Goal: Communication & Community: Participate in discussion

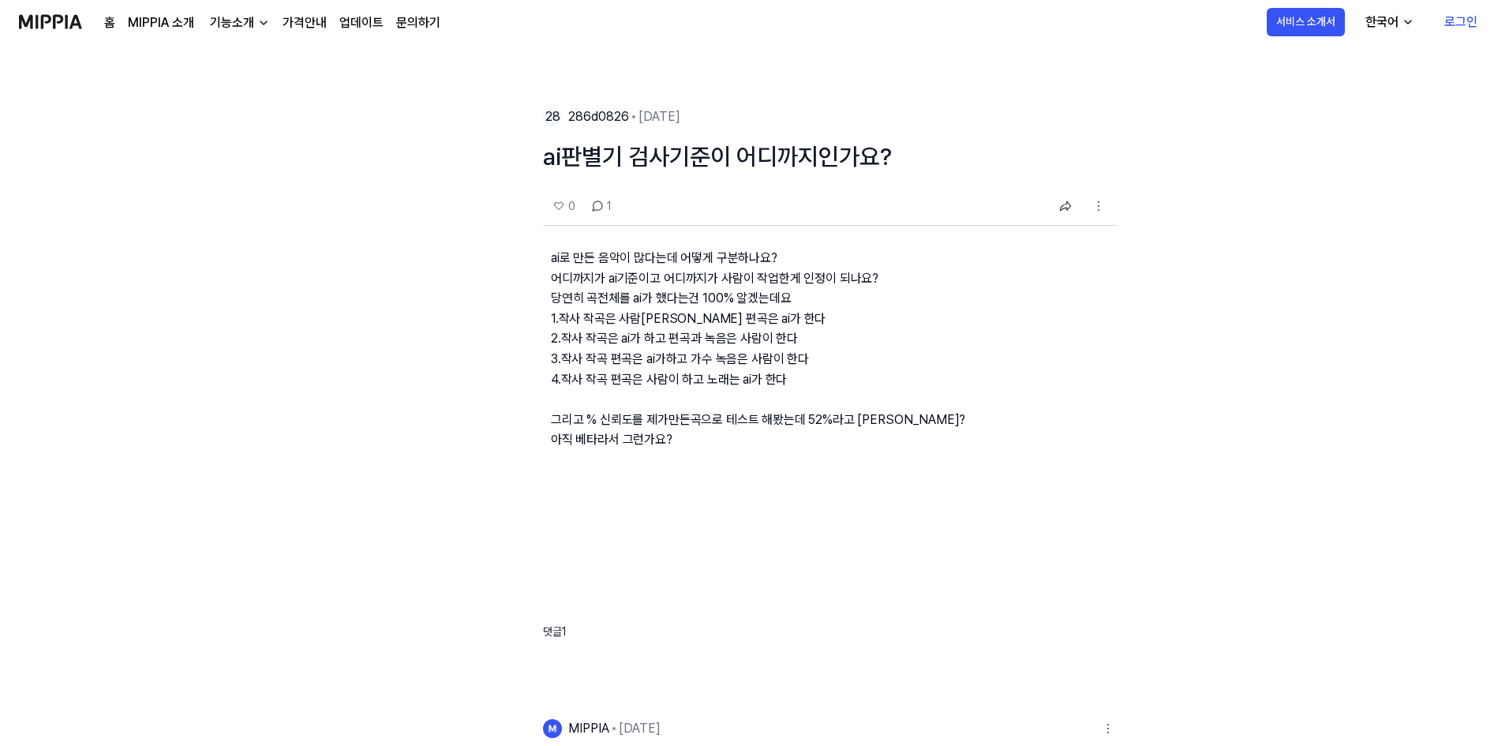
click at [619, 280] on p "ai로 만든 음악이 많다는데 어떻게 구분하나요? 어디까지가 ai기준이고 어디까지가 사람이 작업한게 인정이 되나요? 당연히 곡전체를 ai가 했다…" at bounding box center [830, 361] width 574 height 271
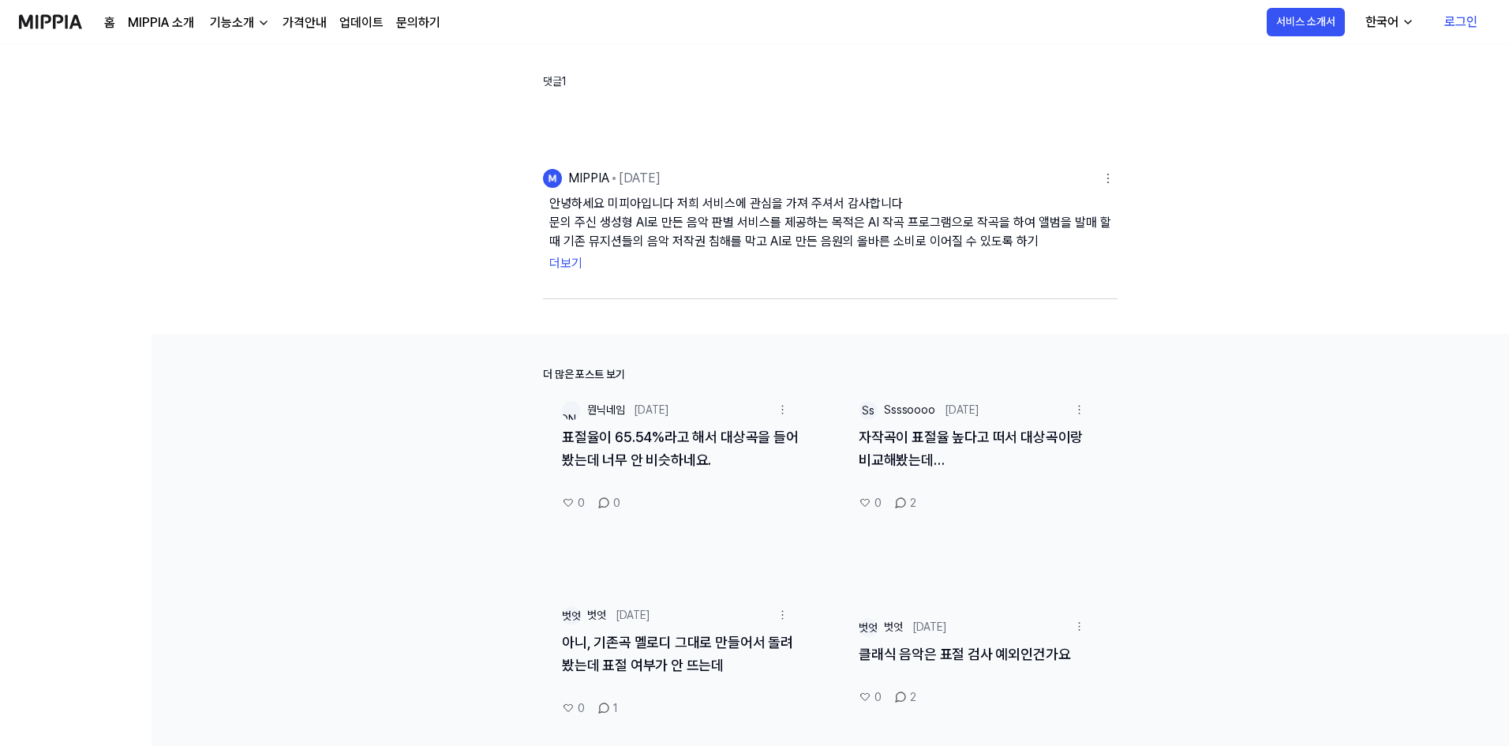
scroll to position [552, 0]
click at [931, 464] on div "자작곡이 표절율 높다고 떠서 대상곡이랑 비교해봤는데…" at bounding box center [977, 456] width 275 height 65
click at [915, 455] on link "자작곡이 표절율 높다고 떠서 대상곡이랑 비교해봤는데…" at bounding box center [971, 445] width 224 height 39
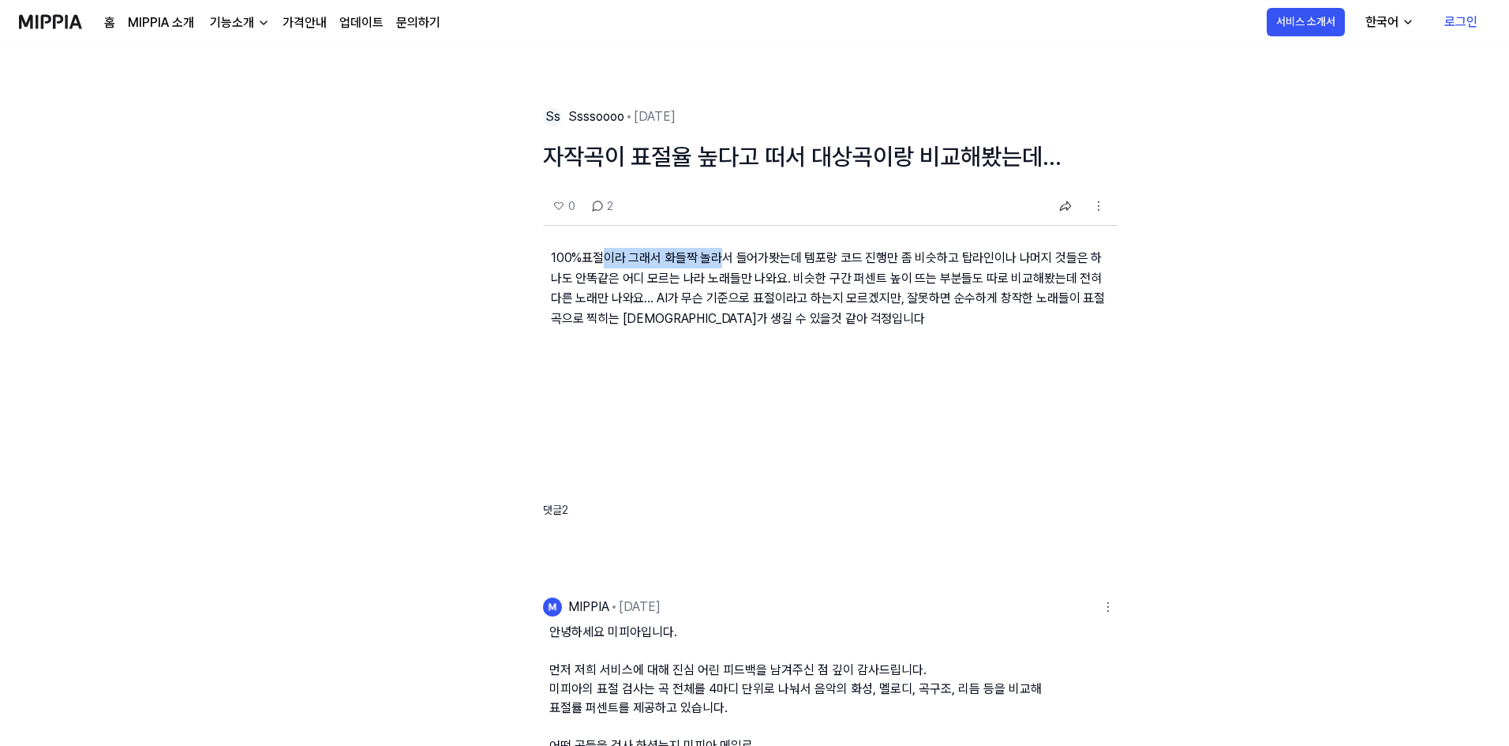
drag, startPoint x: 605, startPoint y: 263, endPoint x: 718, endPoint y: 265, distance: 112.9
click at [718, 265] on p "100%표절이라 그래서 화들짝 놀라서 들어가봣는데 템포랑 코드 진행만 좀 비슷하고 탑라인이나 나머지 것들은 하나도 안똑같은 어디 모르는 나라 …" at bounding box center [830, 301] width 574 height 150
click at [754, 267] on p "100%표절이라 그래서 화들짝 놀라서 들어가봣는데 템포랑 코드 진행만 좀 비슷하고 탑라인이나 나머지 것들은 하나도 안똑같은 어디 모르는 나라 …" at bounding box center [830, 301] width 574 height 150
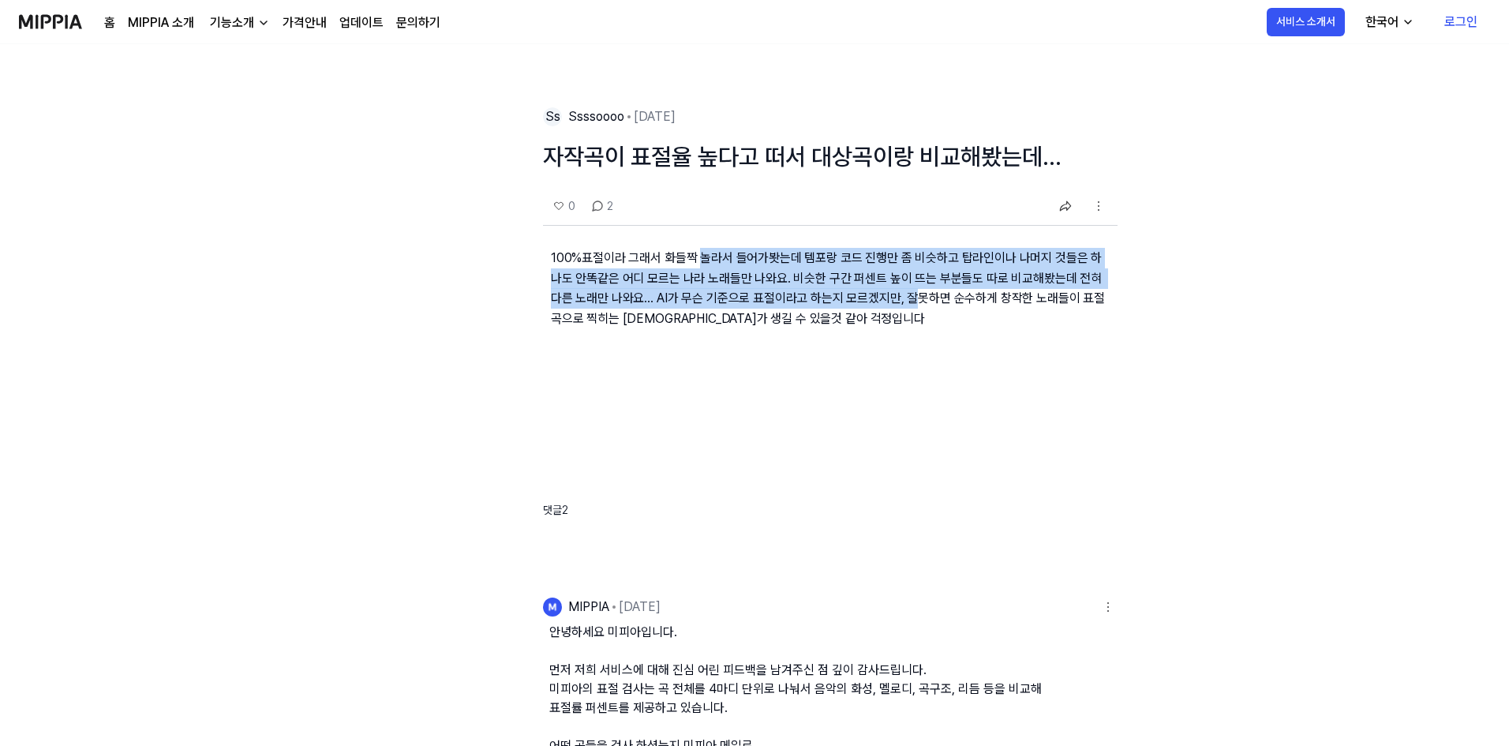
drag, startPoint x: 699, startPoint y: 250, endPoint x: 954, endPoint y: 307, distance: 261.1
click at [931, 305] on p "100%표절이라 그래서 화들짝 놀라서 들어가봣는데 템포랑 코드 진행만 좀 비슷하고 탑라인이나 나머지 것들은 하나도 안똑같은 어디 모르는 나라 …" at bounding box center [830, 301] width 574 height 150
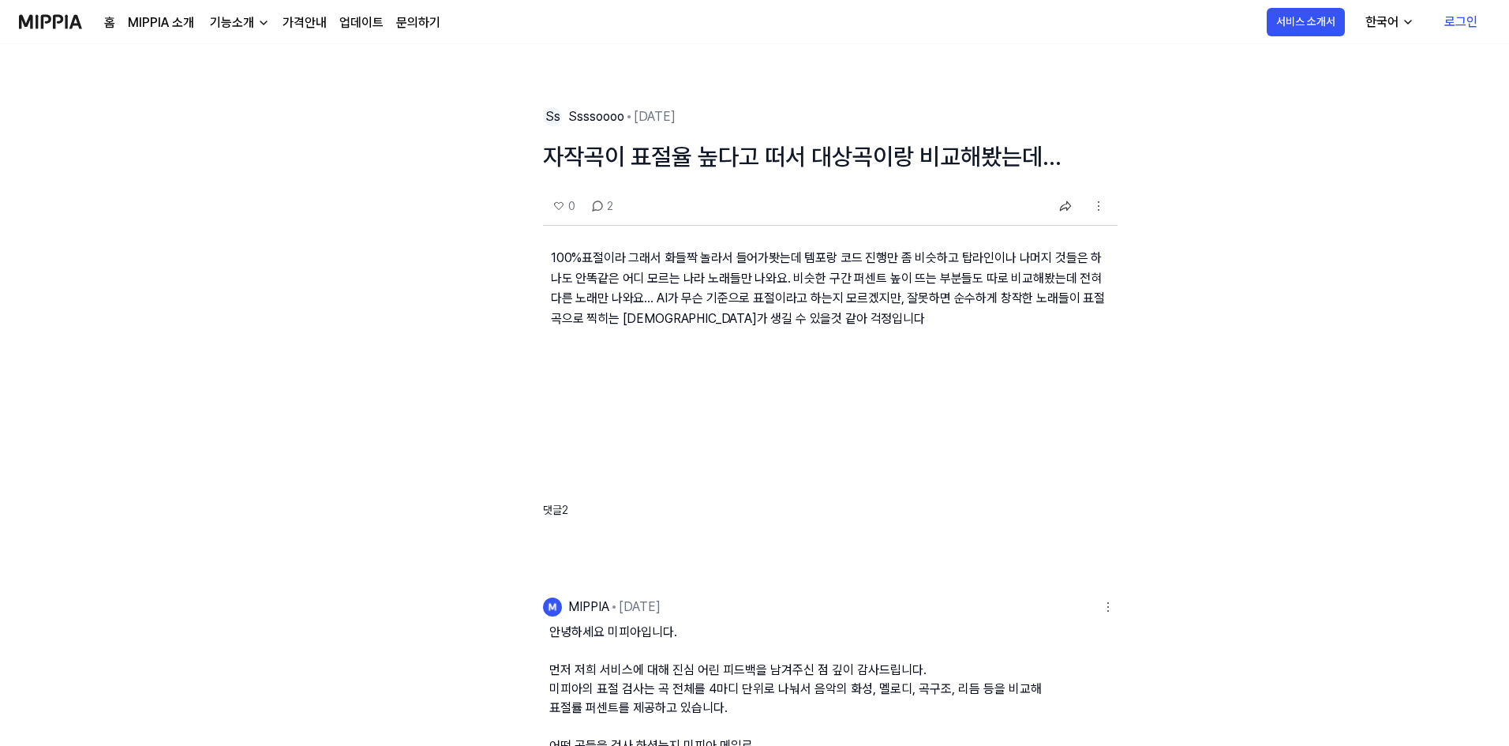
click at [955, 307] on p "100%표절이라 그래서 화들짝 놀라서 들어가봣는데 템포랑 코드 진행만 좀 비슷하고 탑라인이나 나머지 것들은 하나도 안똑같은 어디 모르는 나라 …" at bounding box center [830, 301] width 574 height 150
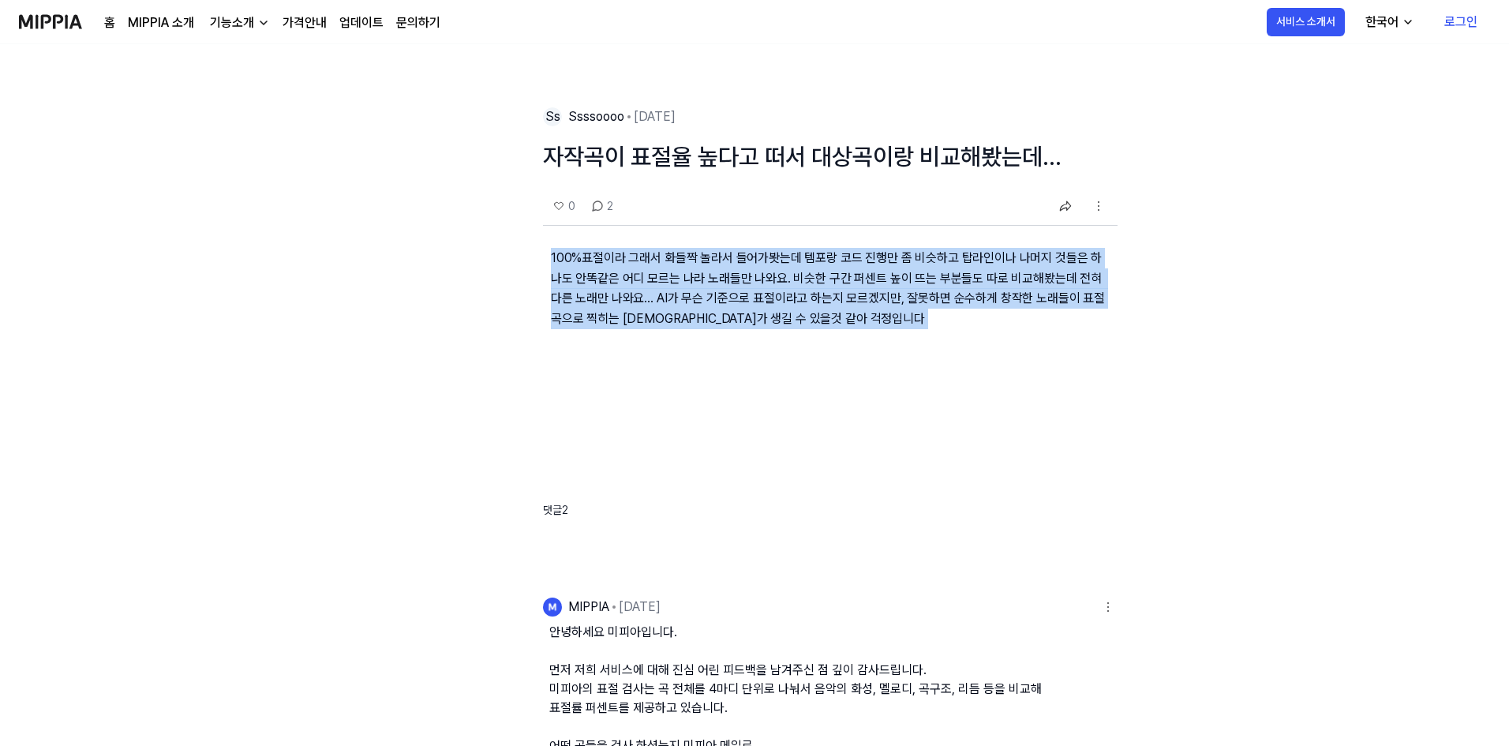
click at [955, 307] on p "100%표절이라 그래서 화들짝 놀라서 들어가봣는데 템포랑 코드 진행만 좀 비슷하고 탑라인이나 나머지 것들은 하나도 안똑같은 어디 모르는 나라 …" at bounding box center [830, 301] width 574 height 150
click at [956, 273] on p "100%표절이라 그래서 화들짝 놀라서 들어가봣는데 템포랑 코드 진행만 좀 비슷하고 탑라인이나 나머지 것들은 하나도 안똑같은 어디 모르는 나라 …" at bounding box center [830, 301] width 574 height 150
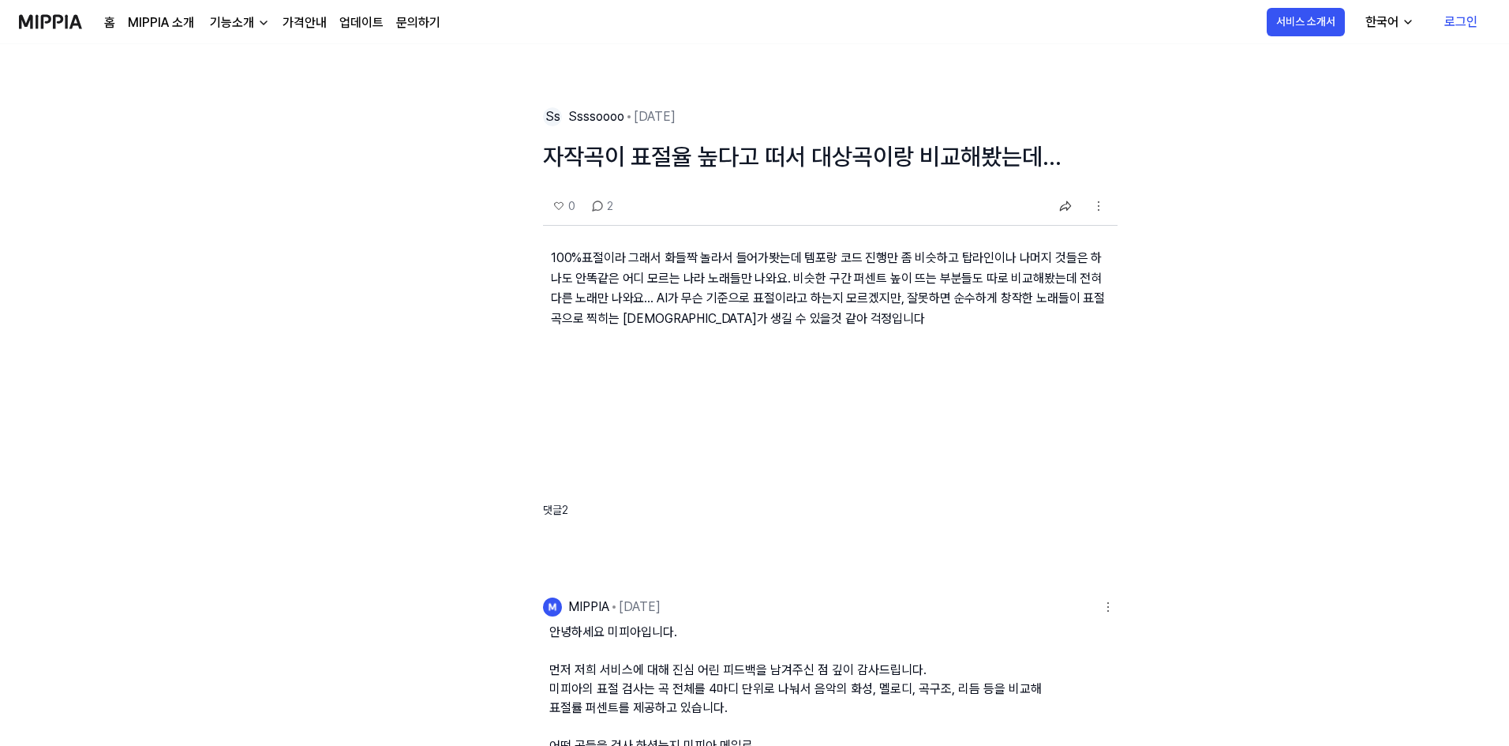
scroll to position [316, 0]
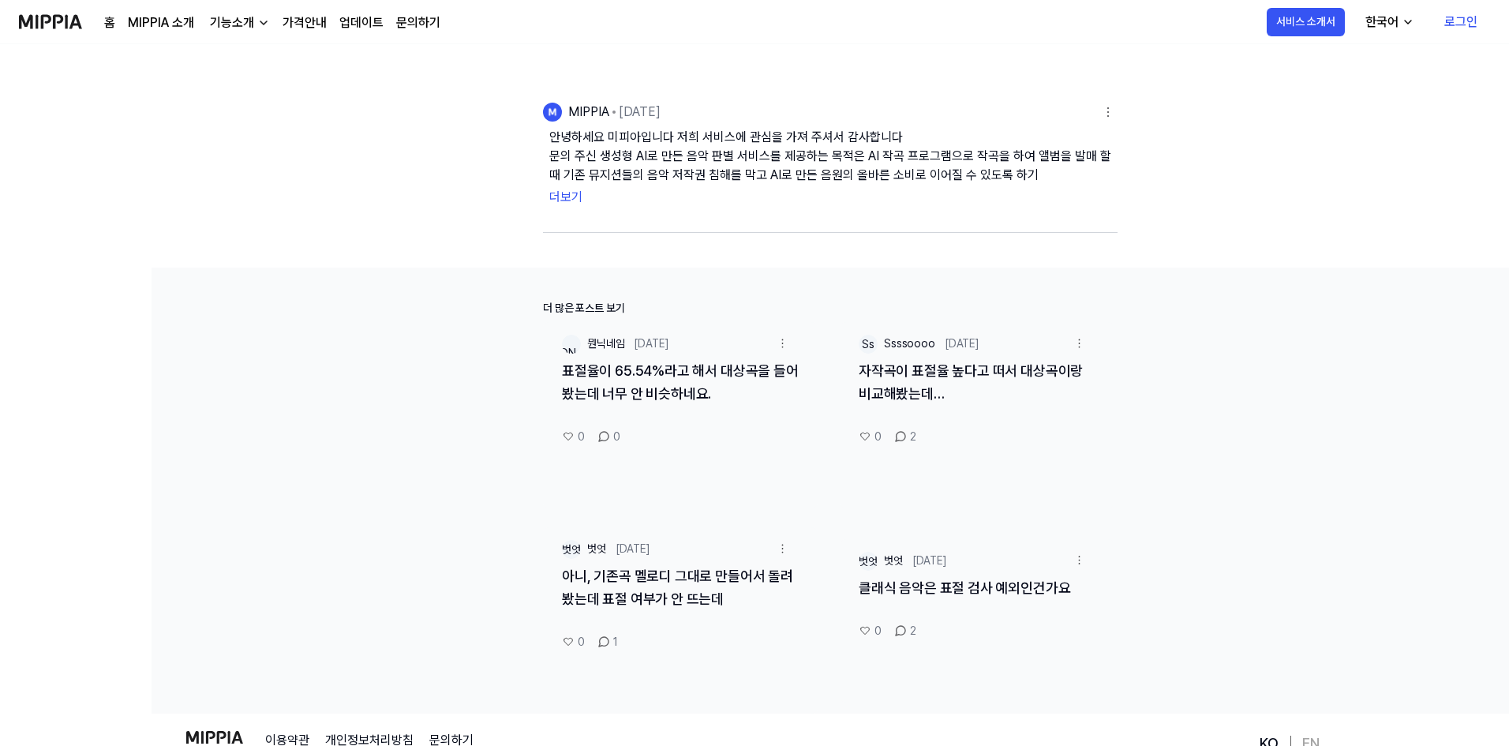
scroll to position [735, 0]
